Goal: Transaction & Acquisition: Download file/media

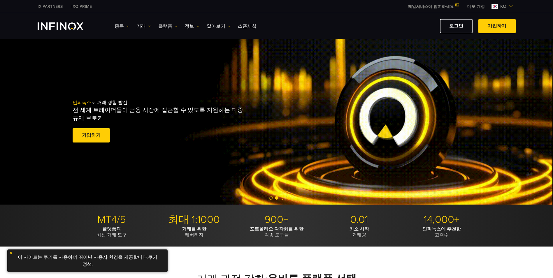
click at [175, 27] on img at bounding box center [176, 26] width 3 height 3
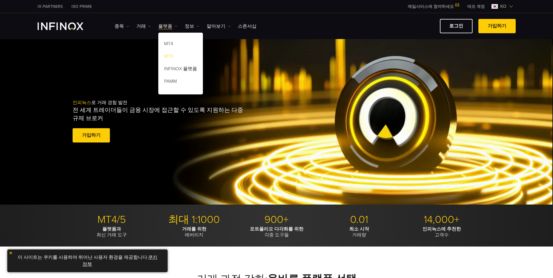
click at [169, 56] on link "MT5" at bounding box center [180, 57] width 45 height 13
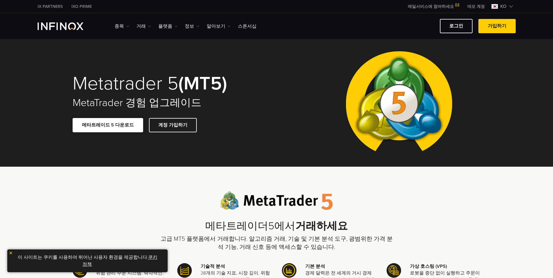
click at [110, 124] on link "메타트레이드 5 다운로드" at bounding box center [108, 125] width 71 height 14
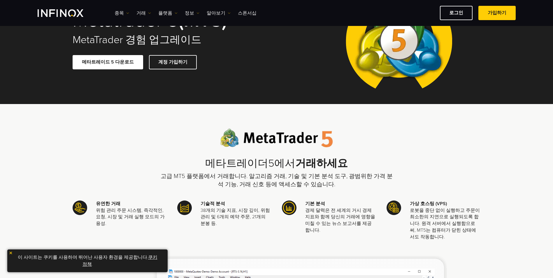
scroll to position [29, 0]
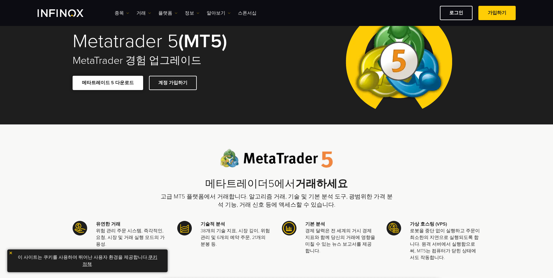
click at [118, 81] on link "메타트레이드 5 다운로드" at bounding box center [108, 83] width 71 height 14
